Goal: Task Accomplishment & Management: Use online tool/utility

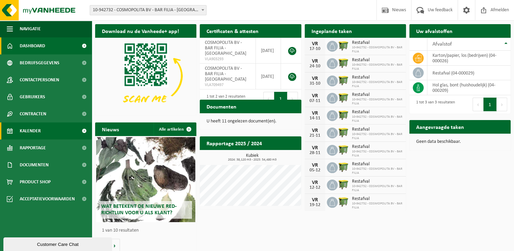
click at [33, 133] on span "Kalender" at bounding box center [30, 130] width 21 height 17
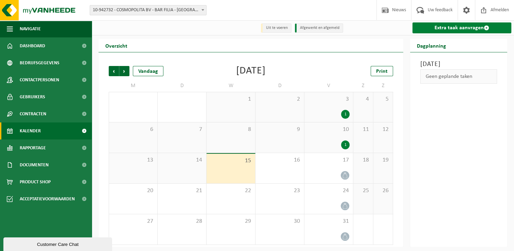
click at [435, 31] on link "Extra taak aanvragen" at bounding box center [462, 27] width 99 height 11
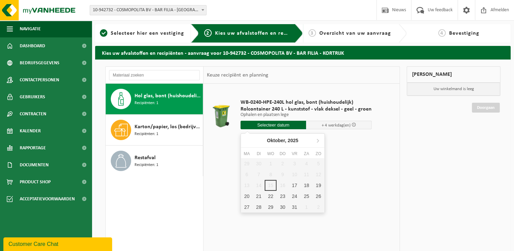
click at [254, 126] on input "text" at bounding box center [274, 125] width 66 height 8
click at [295, 185] on div "17" at bounding box center [295, 185] width 12 height 11
type input "Van 2025-10-17"
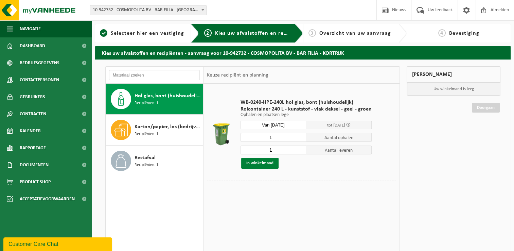
click at [262, 161] on button "In winkelmand" at bounding box center [259, 163] width 37 height 11
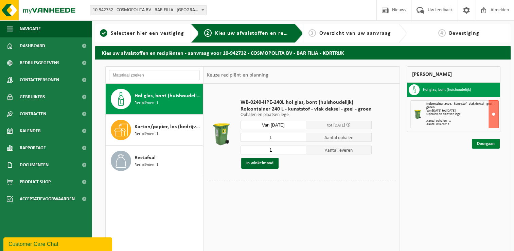
click at [483, 139] on link "Doorgaan" at bounding box center [486, 144] width 28 height 10
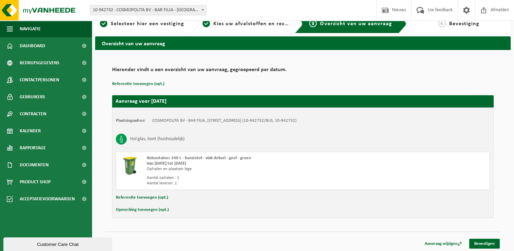
scroll to position [10, 0]
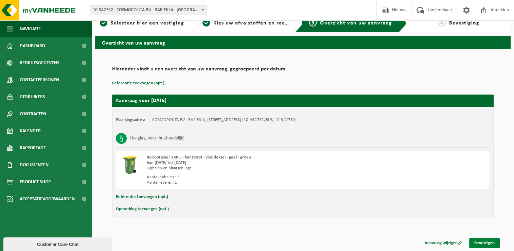
click at [477, 239] on link "Bevestigen" at bounding box center [484, 243] width 31 height 10
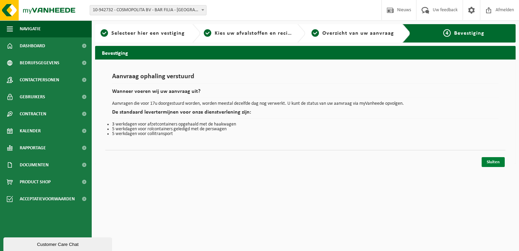
click at [497, 161] on link "Sluiten" at bounding box center [493, 162] width 23 height 10
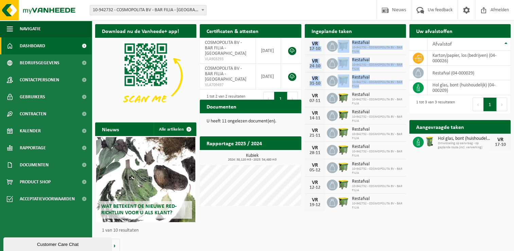
drag, startPoint x: 407, startPoint y: 88, endPoint x: 402, endPoint y: 29, distance: 59.3
click at [402, 29] on div "Ingeplande taken Bekijk uw kalender [DATE] Restafval 10-942732 - COSMOPOLITA BV…" at bounding box center [355, 117] width 105 height 193
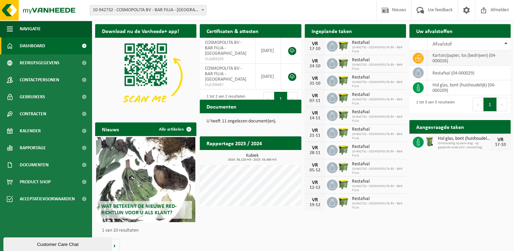
drag, startPoint x: 402, startPoint y: 29, endPoint x: 410, endPoint y: 61, distance: 32.6
click at [410, 61] on td at bounding box center [419, 58] width 18 height 15
click at [408, 54] on div "Uw afvalstoffen Ophaling aanvragen 10 25 50 100 10 resultaten weergeven Afvalst…" at bounding box center [460, 69] width 105 height 96
drag, startPoint x: 310, startPoint y: 62, endPoint x: 341, endPoint y: 63, distance: 30.6
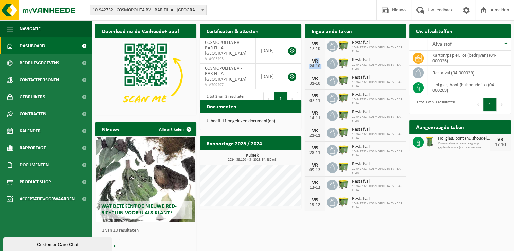
click at [341, 63] on div "[DATE] Restafval 10-942732 - COSMOPOLITA BV - BAR FILIA" at bounding box center [355, 63] width 101 height 17
drag, startPoint x: 341, startPoint y: 63, endPoint x: 346, endPoint y: 63, distance: 5.1
click at [346, 63] on img at bounding box center [344, 63] width 12 height 12
